Goal: Task Accomplishment & Management: Use online tool/utility

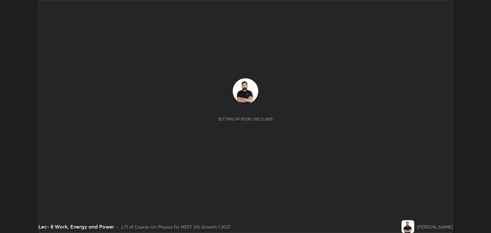
scroll to position [233, 490]
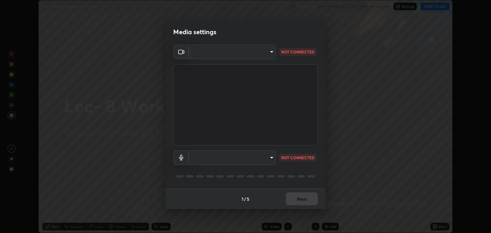
type input "6889e5757fad77820649456bc3a7e4ae290f4e048e3f3cb88d02d5782dedffd8"
type input "default"
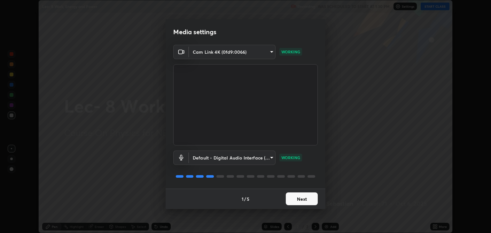
click at [302, 200] on button "Next" at bounding box center [302, 198] width 32 height 13
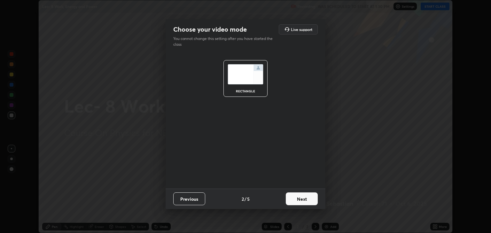
click at [301, 198] on button "Next" at bounding box center [302, 198] width 32 height 13
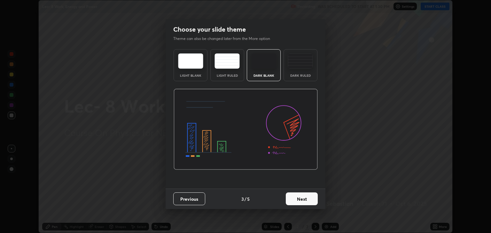
click at [300, 199] on button "Next" at bounding box center [302, 198] width 32 height 13
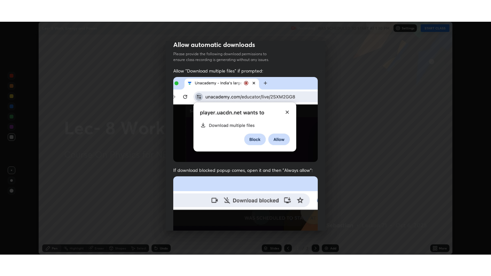
scroll to position [129, 0]
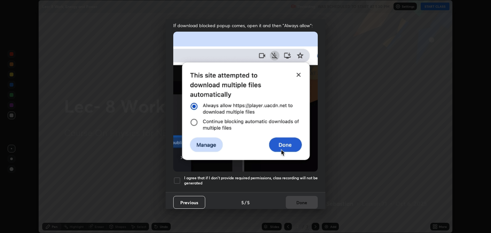
click at [178, 178] on div at bounding box center [177, 181] width 8 height 8
click at [297, 199] on button "Done" at bounding box center [302, 202] width 32 height 13
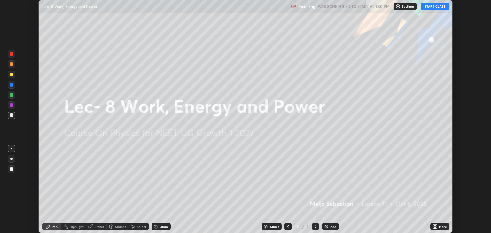
click at [433, 8] on button "START CLASS" at bounding box center [434, 7] width 29 height 8
click at [435, 225] on icon at bounding box center [436, 226] width 2 height 2
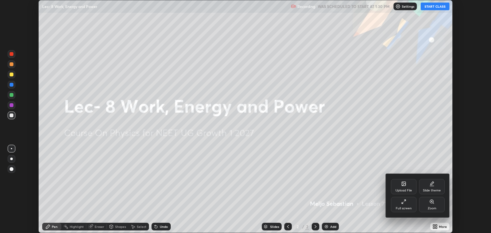
click at [406, 205] on div "Full screen" at bounding box center [404, 204] width 26 height 15
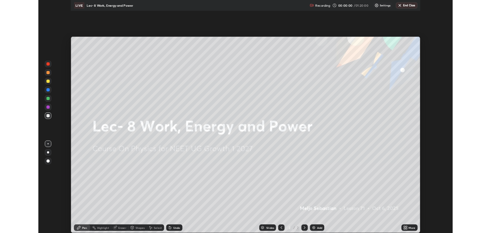
scroll to position [276, 491]
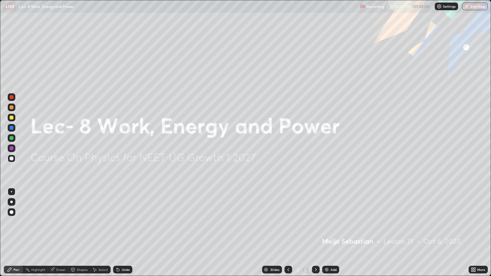
click at [13, 141] on div at bounding box center [12, 138] width 8 height 8
click at [329, 232] on div "Add" at bounding box center [330, 270] width 17 height 8
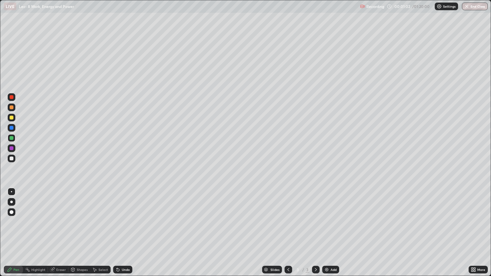
click at [117, 232] on icon at bounding box center [118, 270] width 3 height 3
click at [99, 232] on div "Select" at bounding box center [103, 269] width 10 height 3
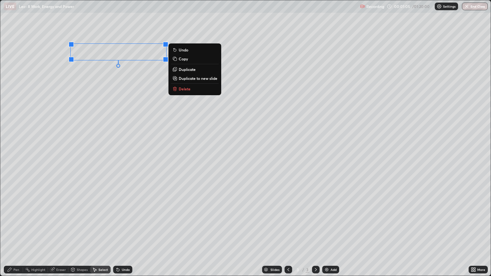
click at [14, 232] on div "Pen" at bounding box center [16, 269] width 6 height 3
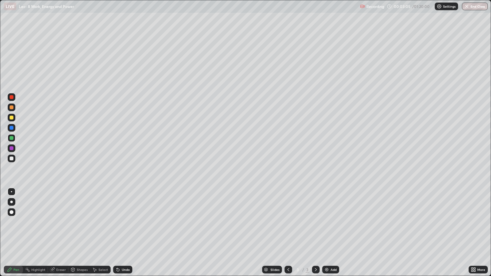
click at [11, 128] on div at bounding box center [12, 128] width 4 height 4
click at [101, 232] on div "Select" at bounding box center [103, 269] width 10 height 3
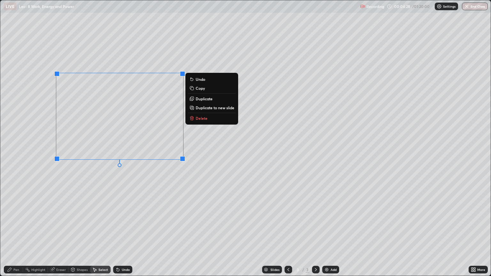
click at [18, 232] on div "Pen" at bounding box center [16, 269] width 6 height 3
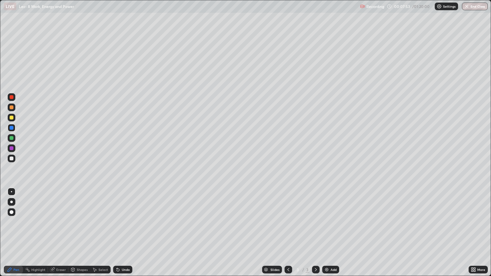
click at [60, 232] on div "Eraser" at bounding box center [58, 270] width 20 height 8
click at [15, 232] on div "Pen" at bounding box center [16, 269] width 6 height 3
click at [120, 232] on div "Undo" at bounding box center [122, 270] width 19 height 8
click at [104, 232] on div "Select" at bounding box center [103, 269] width 10 height 3
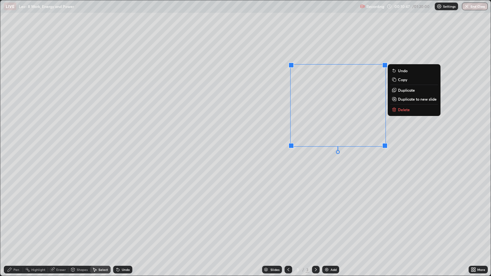
click at [16, 232] on div "Pen" at bounding box center [16, 269] width 6 height 3
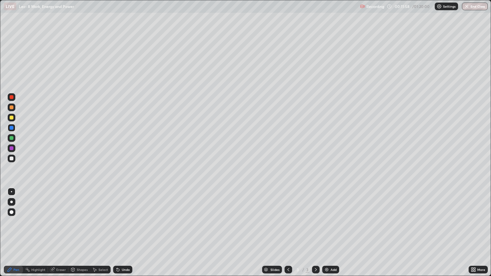
click at [10, 139] on div at bounding box center [12, 138] width 4 height 4
click at [11, 127] on div at bounding box center [12, 128] width 4 height 4
click at [325, 232] on img at bounding box center [326, 269] width 5 height 5
click at [9, 117] on div at bounding box center [12, 118] width 8 height 8
click at [124, 232] on div "Undo" at bounding box center [126, 269] width 8 height 3
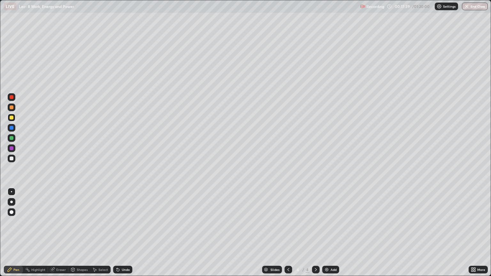
click at [126, 232] on div "Undo" at bounding box center [122, 270] width 19 height 8
click at [123, 232] on div "Undo" at bounding box center [122, 270] width 19 height 8
click at [122, 232] on div "Undo" at bounding box center [126, 269] width 8 height 3
click at [98, 232] on div "Select" at bounding box center [103, 269] width 10 height 3
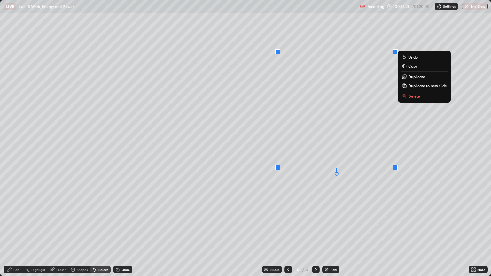
click at [18, 232] on div "Pen" at bounding box center [16, 269] width 6 height 3
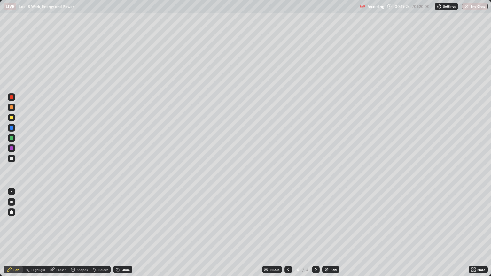
click at [12, 137] on div at bounding box center [12, 138] width 4 height 4
click at [327, 232] on img at bounding box center [326, 269] width 5 height 5
click at [9, 118] on div at bounding box center [12, 118] width 8 height 8
click at [98, 232] on div "Select" at bounding box center [103, 269] width 10 height 3
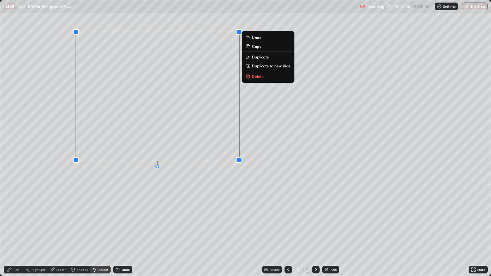
click at [16, 232] on div "Pen" at bounding box center [16, 269] width 6 height 3
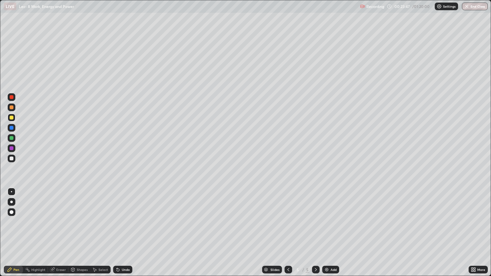
click at [11, 149] on div at bounding box center [12, 148] width 4 height 4
click at [9, 137] on div at bounding box center [12, 138] width 8 height 8
click at [328, 232] on img at bounding box center [326, 269] width 5 height 5
click at [11, 118] on div at bounding box center [12, 118] width 4 height 4
click at [100, 232] on div "Select" at bounding box center [103, 269] width 10 height 3
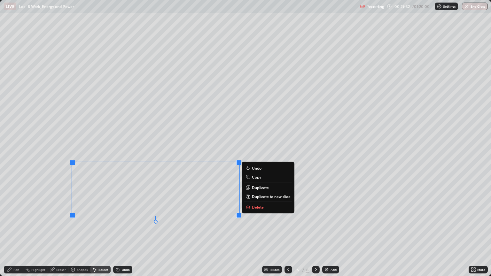
click at [255, 188] on p "Duplicate" at bounding box center [260, 187] width 17 height 5
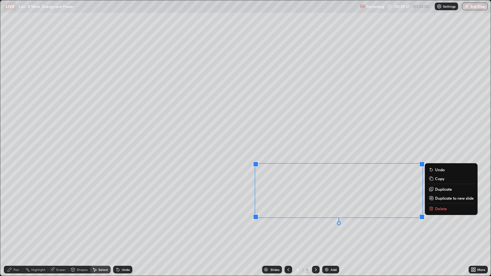
click at [56, 232] on div "Eraser" at bounding box center [58, 270] width 20 height 8
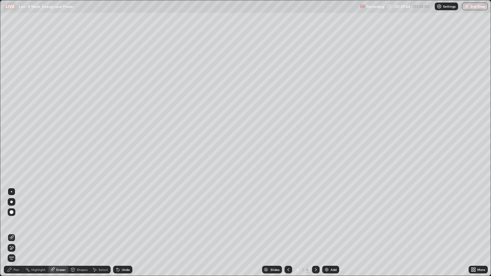
click at [16, 232] on div "Pen" at bounding box center [13, 270] width 19 height 8
click at [98, 232] on div "Select" at bounding box center [103, 269] width 10 height 3
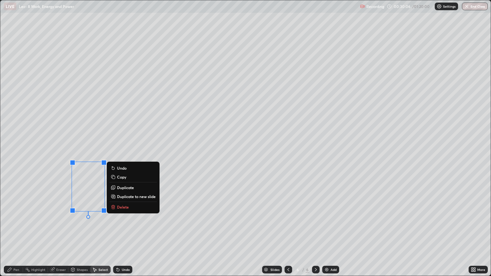
click at [56, 226] on div "0 ° Undo Copy Duplicate Duplicate to new slide Delete" at bounding box center [245, 137] width 490 height 275
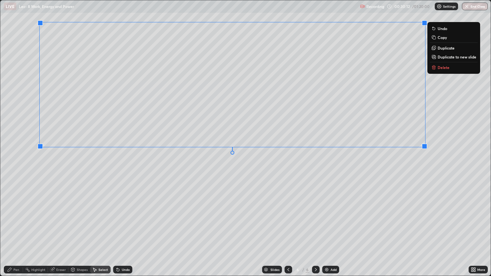
click at [16, 232] on div "Pen" at bounding box center [16, 269] width 6 height 3
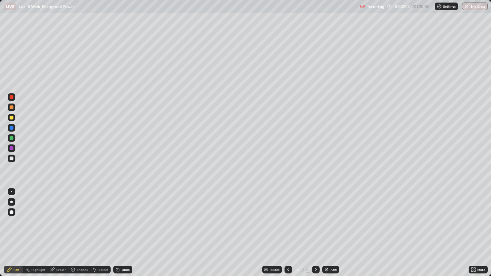
click at [10, 138] on div at bounding box center [12, 138] width 4 height 4
click at [12, 97] on div at bounding box center [12, 97] width 4 height 4
click at [11, 139] on div at bounding box center [12, 138] width 4 height 4
click at [55, 232] on div "Eraser" at bounding box center [58, 270] width 20 height 8
click at [12, 232] on icon at bounding box center [9, 269] width 5 height 5
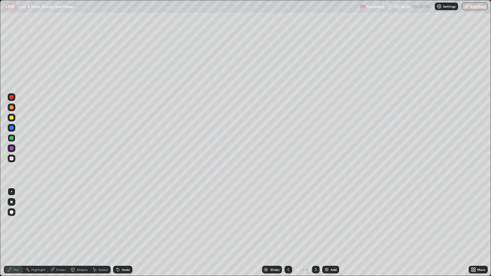
click at [328, 232] on img at bounding box center [326, 269] width 5 height 5
click at [11, 117] on div at bounding box center [12, 118] width 4 height 4
click at [78, 232] on div "Shapes" at bounding box center [82, 269] width 11 height 3
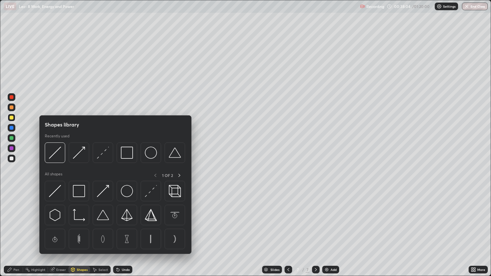
click at [57, 232] on div "Eraser" at bounding box center [61, 269] width 10 height 3
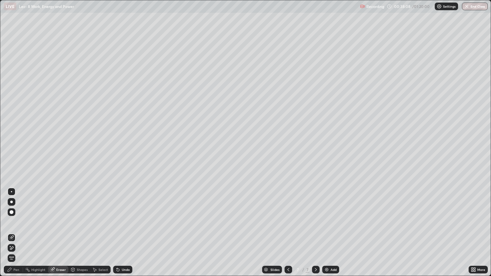
click at [19, 232] on div "Pen" at bounding box center [13, 270] width 19 height 8
click at [10, 140] on div at bounding box center [12, 138] width 8 height 8
click at [120, 232] on div "Undo" at bounding box center [122, 270] width 19 height 8
click at [328, 232] on img at bounding box center [326, 269] width 5 height 5
click at [11, 119] on div at bounding box center [12, 118] width 4 height 4
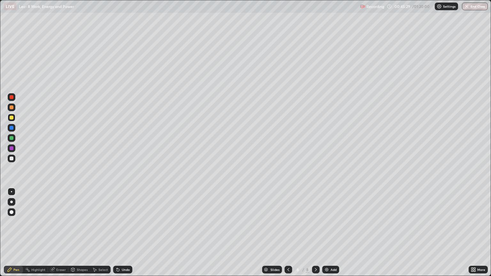
click at [99, 232] on div "Select" at bounding box center [103, 269] width 10 height 3
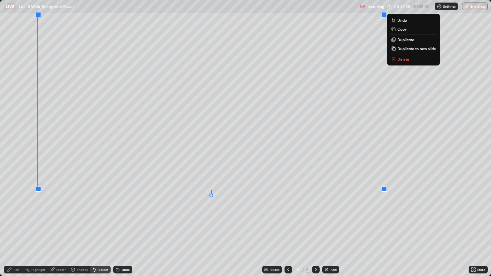
click at [12, 232] on icon at bounding box center [9, 269] width 5 height 5
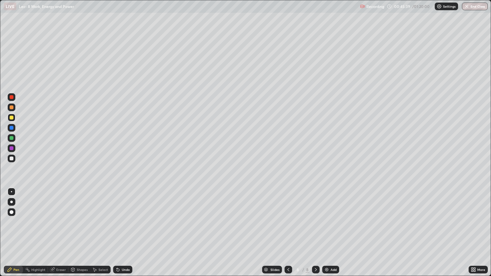
click at [9, 97] on div at bounding box center [12, 97] width 8 height 8
click at [10, 139] on div at bounding box center [12, 138] width 4 height 4
click at [122, 232] on div "Undo" at bounding box center [126, 269] width 8 height 3
click at [330, 232] on div "Add" at bounding box center [333, 269] width 6 height 3
click at [13, 118] on div at bounding box center [12, 118] width 4 height 4
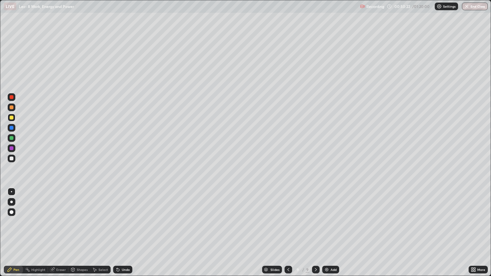
click at [96, 232] on icon at bounding box center [94, 269] width 5 height 5
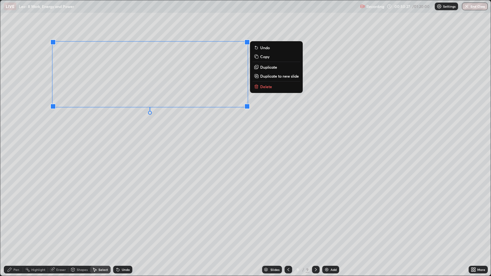
click at [12, 232] on div "Pen" at bounding box center [13, 270] width 19 height 8
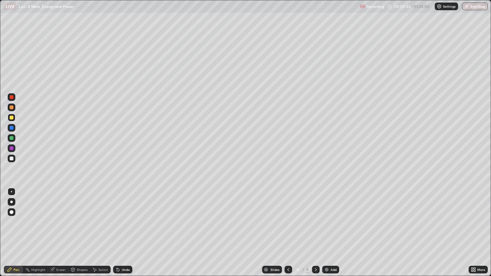
click at [12, 139] on div at bounding box center [12, 138] width 4 height 4
click at [99, 232] on div "Select" at bounding box center [103, 269] width 10 height 3
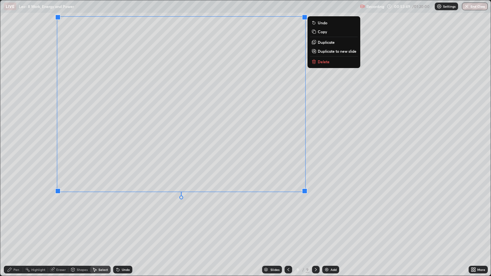
click at [16, 232] on div "Pen" at bounding box center [16, 269] width 6 height 3
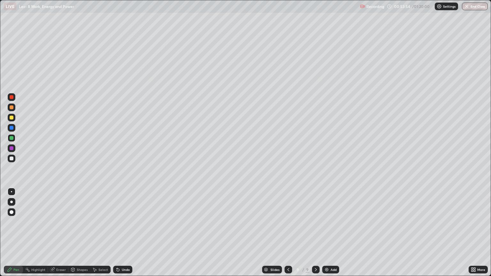
click at [13, 129] on div at bounding box center [12, 128] width 4 height 4
click at [10, 149] on div at bounding box center [12, 148] width 4 height 4
click at [11, 160] on div at bounding box center [12, 158] width 4 height 4
click at [9, 127] on div at bounding box center [12, 128] width 8 height 8
click at [11, 98] on div at bounding box center [12, 97] width 4 height 4
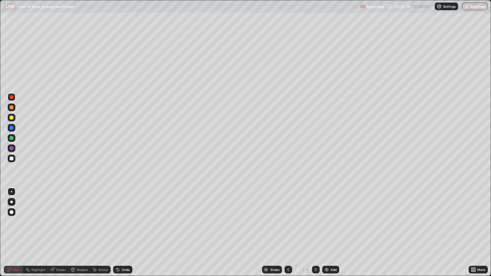
click at [327, 232] on img at bounding box center [326, 269] width 5 height 5
click at [12, 118] on div at bounding box center [12, 118] width 4 height 4
click at [122, 232] on div "Undo" at bounding box center [126, 269] width 8 height 3
click at [78, 232] on div "Shapes" at bounding box center [82, 269] width 11 height 3
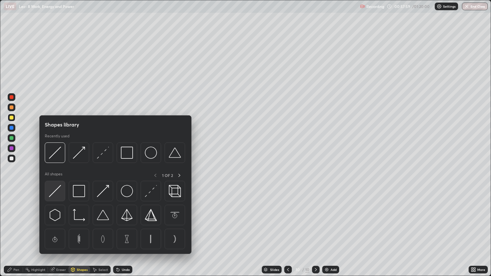
click at [57, 193] on img at bounding box center [55, 191] width 12 height 12
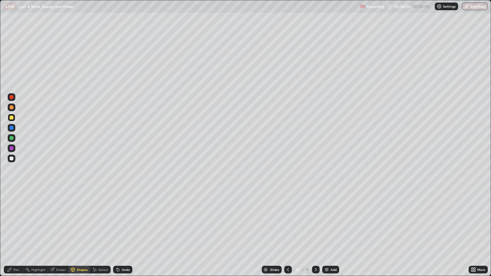
click at [122, 232] on div "Undo" at bounding box center [126, 269] width 8 height 3
click at [15, 232] on div "Pen" at bounding box center [16, 269] width 6 height 3
click at [10, 137] on div at bounding box center [12, 138] width 4 height 4
click at [11, 128] on div at bounding box center [12, 128] width 4 height 4
click at [10, 138] on div at bounding box center [12, 138] width 4 height 4
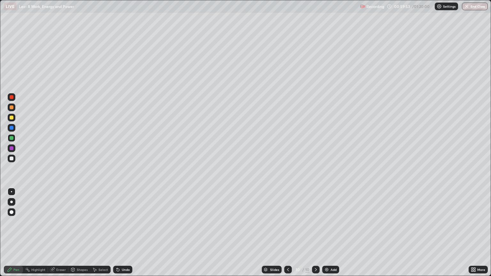
click at [126, 232] on div "Undo" at bounding box center [122, 270] width 19 height 8
click at [79, 232] on div "Shapes" at bounding box center [82, 269] width 11 height 3
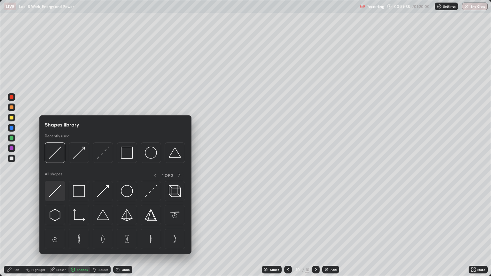
click at [57, 189] on img at bounding box center [55, 191] width 12 height 12
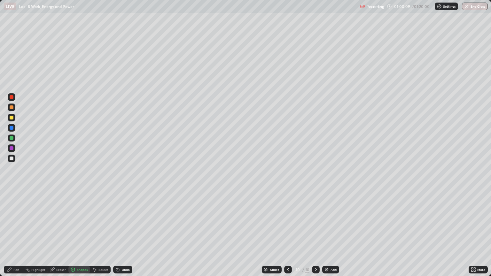
click at [15, 232] on div "Pen" at bounding box center [16, 269] width 6 height 3
click at [11, 148] on div at bounding box center [12, 148] width 4 height 4
click at [9, 137] on div at bounding box center [12, 138] width 8 height 8
click at [101, 232] on div "Select" at bounding box center [103, 269] width 10 height 3
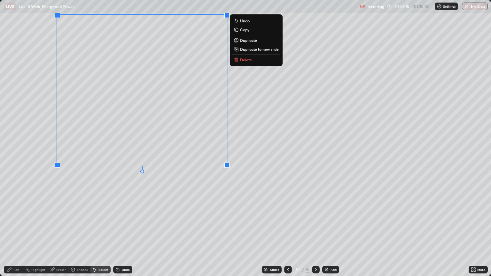
click at [15, 232] on div "Pen" at bounding box center [13, 270] width 19 height 8
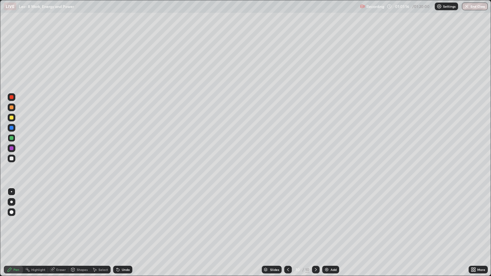
click at [11, 127] on div at bounding box center [12, 128] width 4 height 4
click at [77, 232] on div "Shapes" at bounding box center [82, 269] width 11 height 3
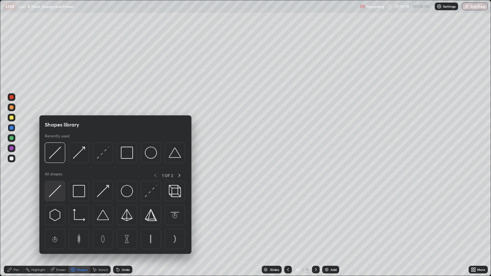
click at [56, 190] on img at bounding box center [55, 191] width 12 height 12
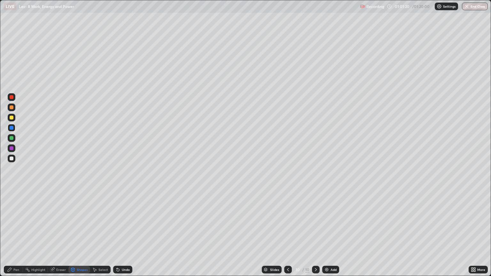
click at [80, 232] on div "Shapes" at bounding box center [82, 269] width 11 height 3
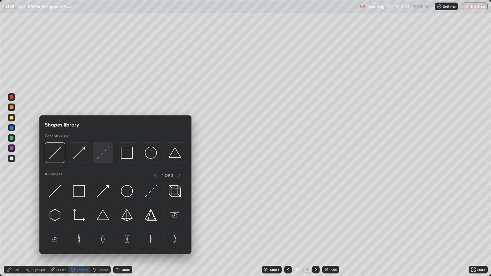
click at [101, 154] on img at bounding box center [103, 153] width 12 height 12
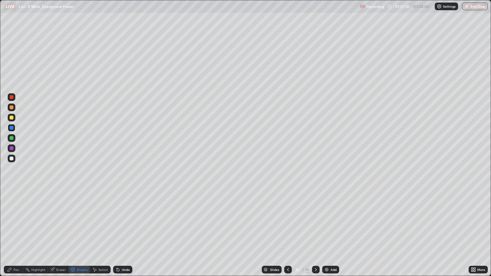
click at [11, 139] on div at bounding box center [12, 138] width 4 height 4
click at [122, 232] on div "Undo" at bounding box center [126, 269] width 8 height 3
click at [77, 232] on div "Shapes" at bounding box center [82, 269] width 11 height 3
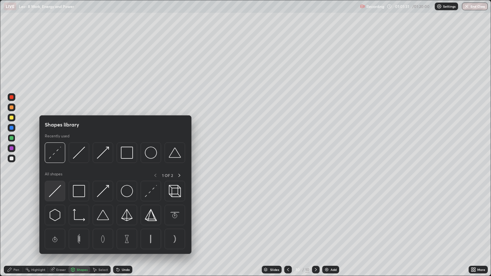
click at [56, 190] on img at bounding box center [55, 191] width 12 height 12
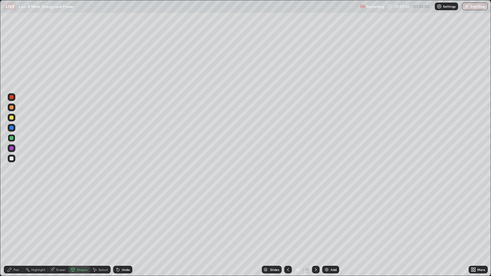
click at [15, 232] on div "Pen" at bounding box center [13, 270] width 19 height 8
click at [330, 232] on div "Add" at bounding box center [333, 269] width 6 height 3
click at [12, 118] on div at bounding box center [12, 118] width 4 height 4
click at [328, 232] on img at bounding box center [326, 269] width 5 height 5
click at [10, 141] on div at bounding box center [12, 138] width 8 height 8
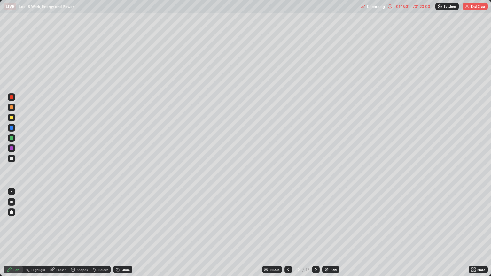
click at [11, 129] on div at bounding box center [12, 128] width 4 height 4
click at [12, 118] on div at bounding box center [12, 118] width 4 height 4
click at [12, 109] on div at bounding box center [12, 107] width 4 height 4
click at [472, 8] on button "End Class" at bounding box center [474, 7] width 25 height 8
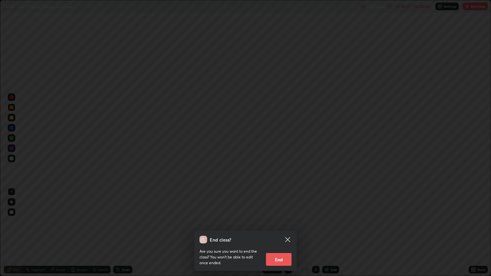
click at [280, 232] on button "End" at bounding box center [279, 259] width 26 height 13
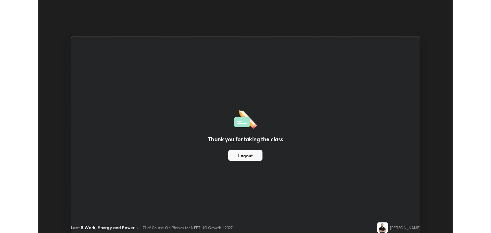
scroll to position [31703, 31446]
